Goal: Communication & Community: Participate in discussion

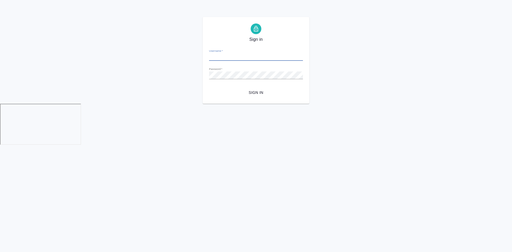
type input "m.chepelev@awatera.com"
click at [263, 92] on span "Sign in" at bounding box center [255, 92] width 85 height 7
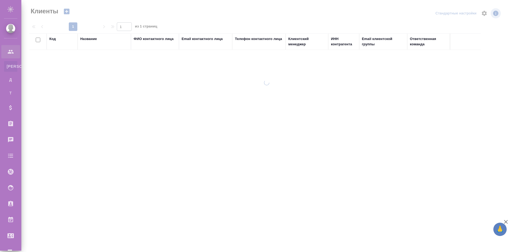
select select "RU"
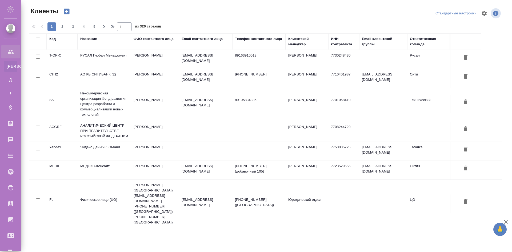
click at [320, 19] on div at bounding box center [267, 13] width 159 height 13
click at [140, 58] on td "[PERSON_NAME]" at bounding box center [155, 59] width 48 height 19
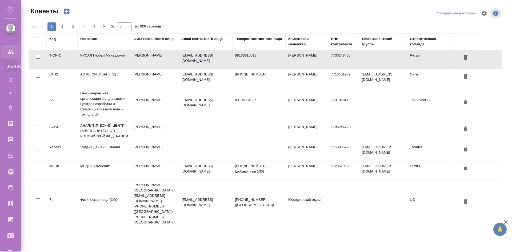
click at [140, 58] on td "[PERSON_NAME]" at bounding box center [155, 59] width 48 height 19
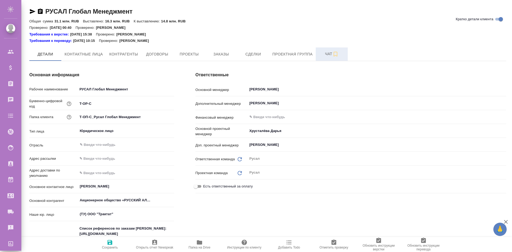
type textarea "x"
click at [321, 56] on span "Чат" at bounding box center [332, 54] width 26 height 7
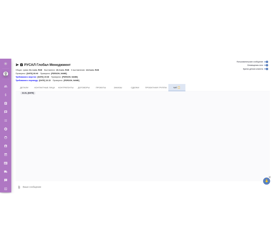
scroll to position [1549, 0]
